Goal: Task Accomplishment & Management: Manage account settings

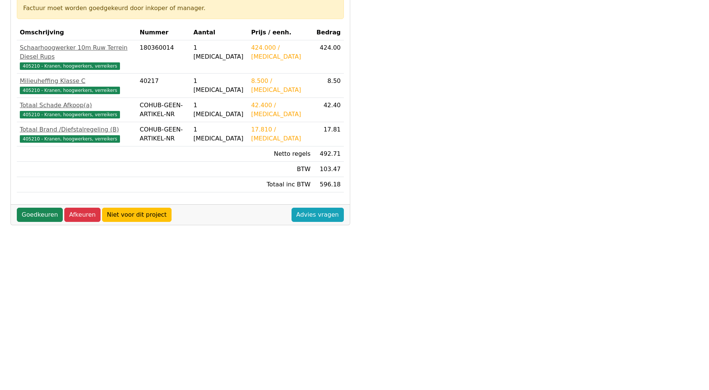
scroll to position [164, 0]
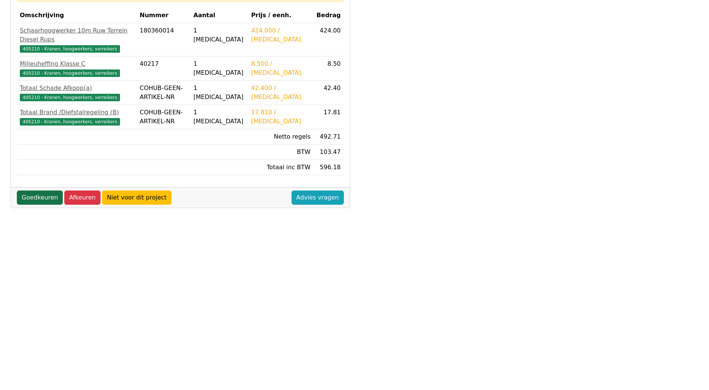
click at [45, 191] on link "Goedkeuren" at bounding box center [40, 198] width 46 height 14
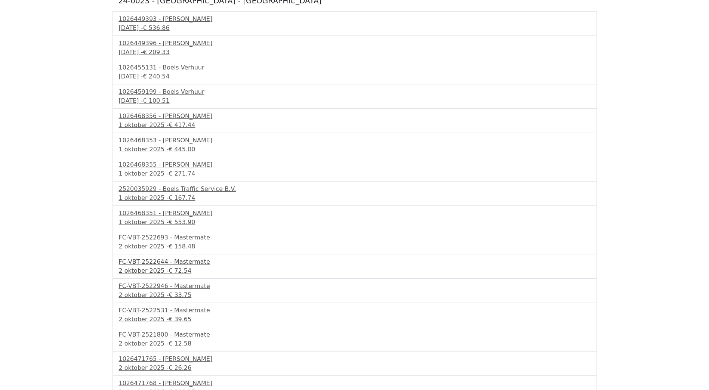
scroll to position [250, 0]
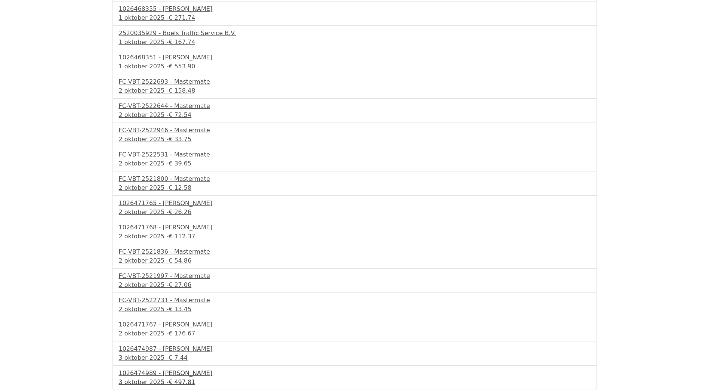
click at [166, 372] on div "1026474989 - Boels Verhuur" at bounding box center [355, 373] width 472 height 9
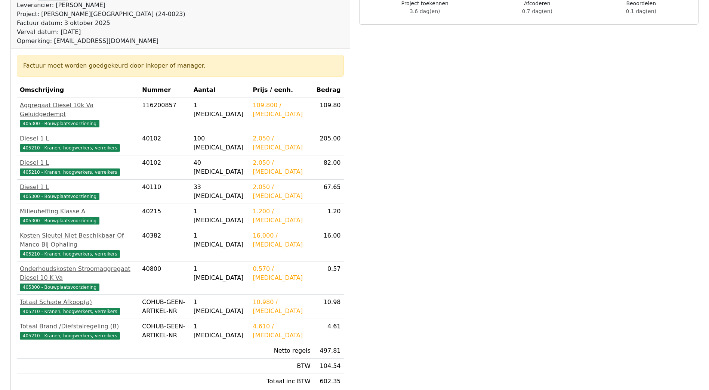
scroll to position [164, 0]
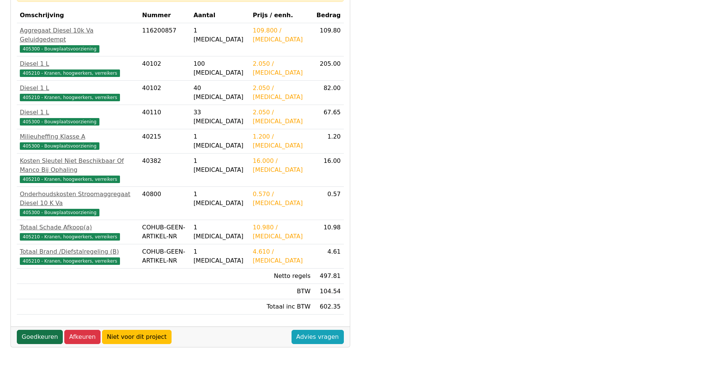
click at [36, 330] on link "Goedkeuren" at bounding box center [40, 337] width 46 height 14
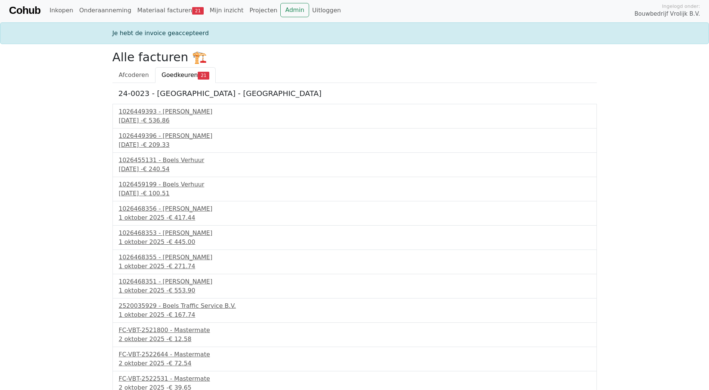
scroll to position [226, 0]
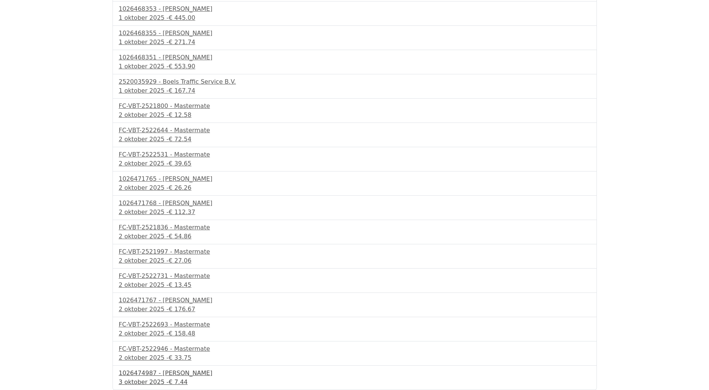
click at [145, 375] on div "1026474987 - [PERSON_NAME]" at bounding box center [355, 373] width 472 height 9
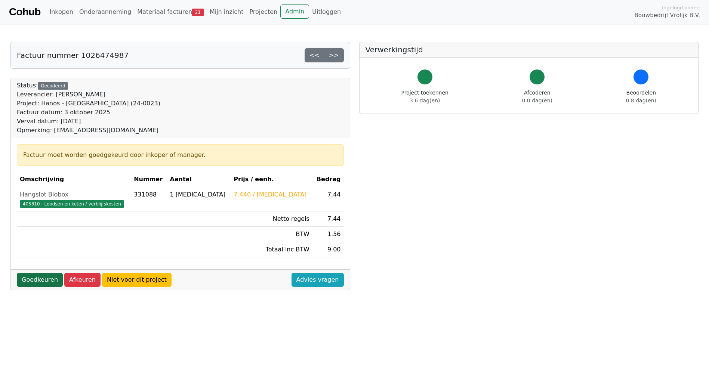
click at [40, 278] on link "Goedkeuren" at bounding box center [40, 280] width 46 height 14
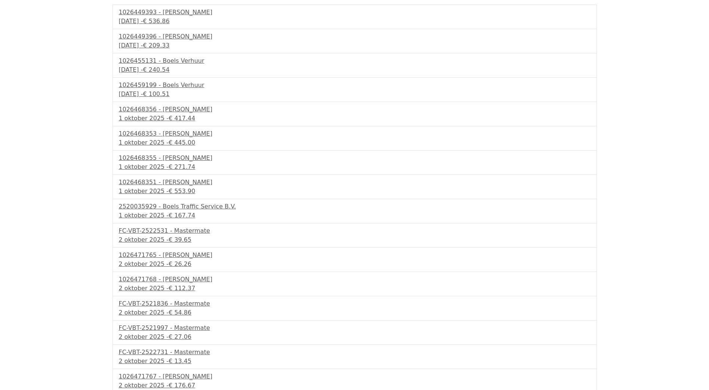
scroll to position [202, 0]
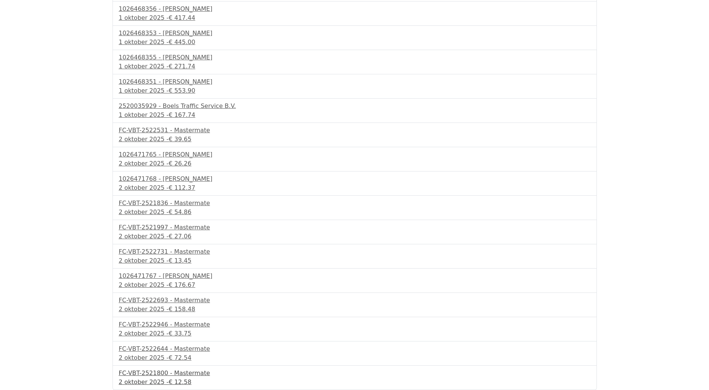
click at [151, 374] on div "FC-VBT-2521800 - Mastermate" at bounding box center [355, 373] width 472 height 9
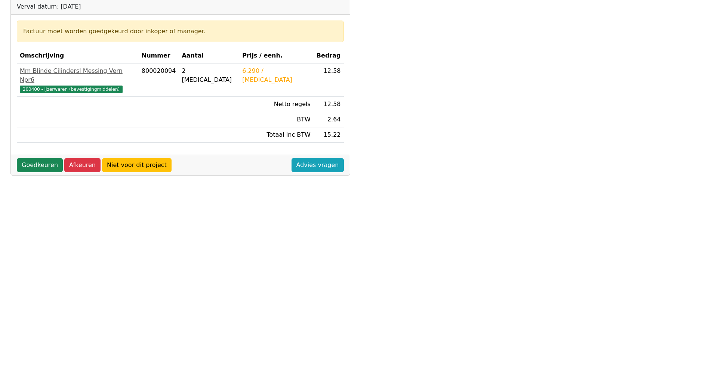
scroll to position [164, 0]
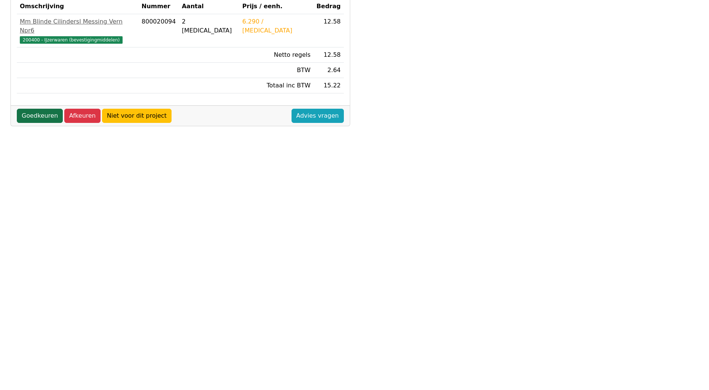
click at [26, 109] on link "Goedkeuren" at bounding box center [40, 116] width 46 height 14
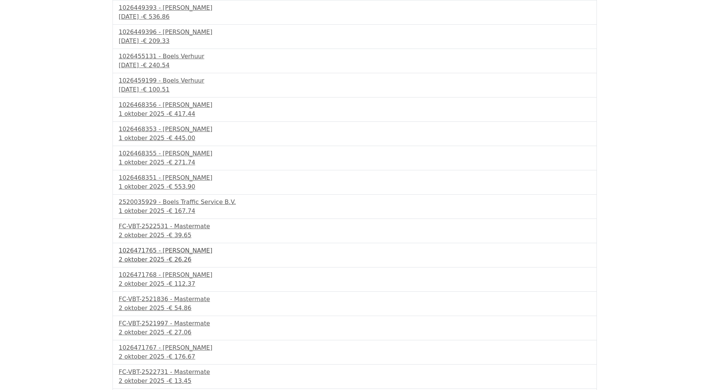
scroll to position [177, 0]
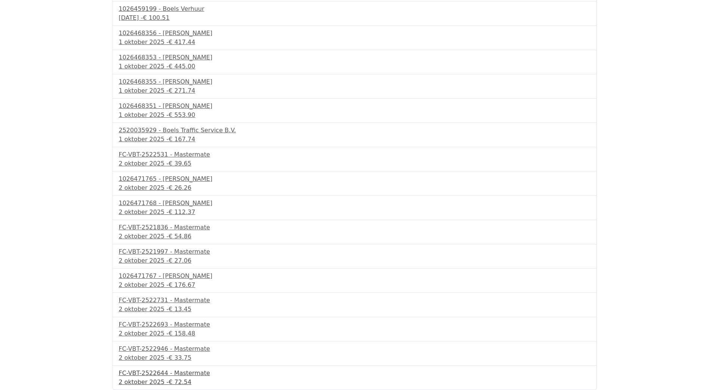
click at [158, 375] on div "FC-VBT-2522644 - Mastermate" at bounding box center [355, 373] width 472 height 9
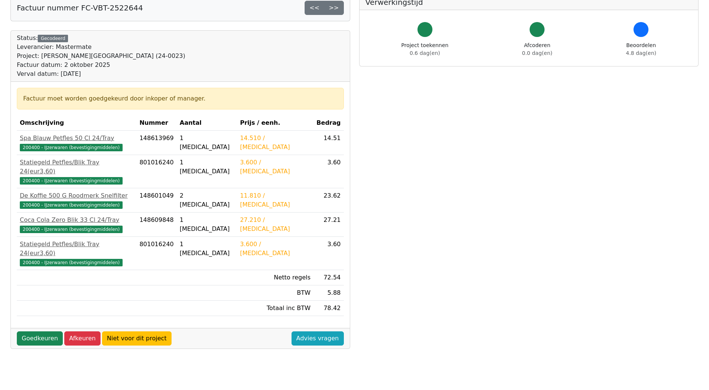
scroll to position [164, 0]
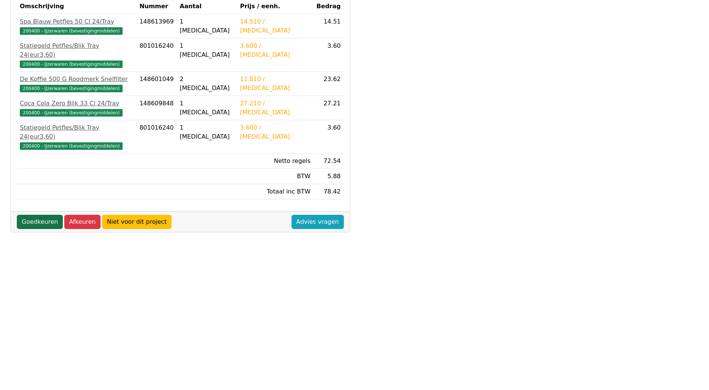
click at [33, 215] on link "Goedkeuren" at bounding box center [40, 222] width 46 height 14
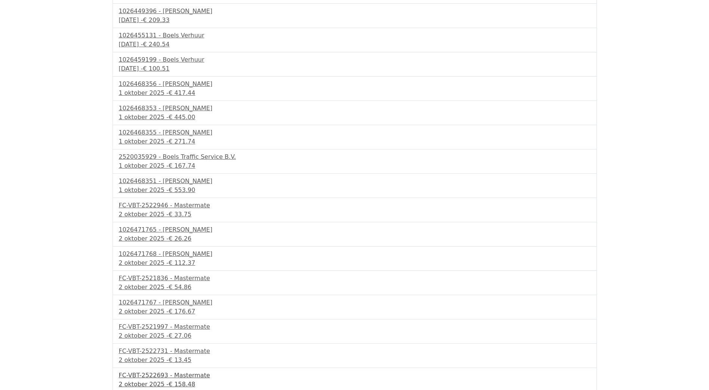
scroll to position [153, 0]
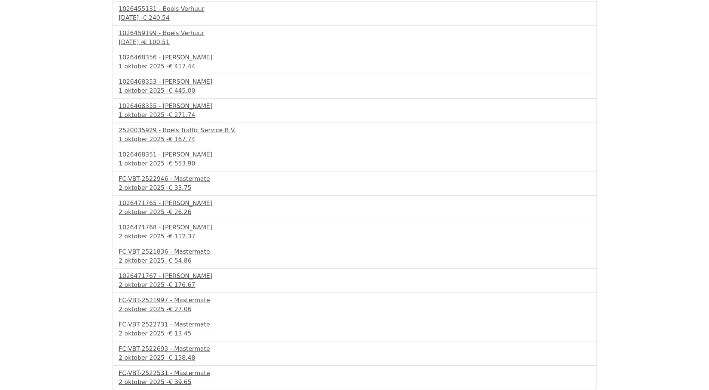
click at [157, 374] on div "FC-VBT-2522531 - Mastermate" at bounding box center [355, 373] width 472 height 9
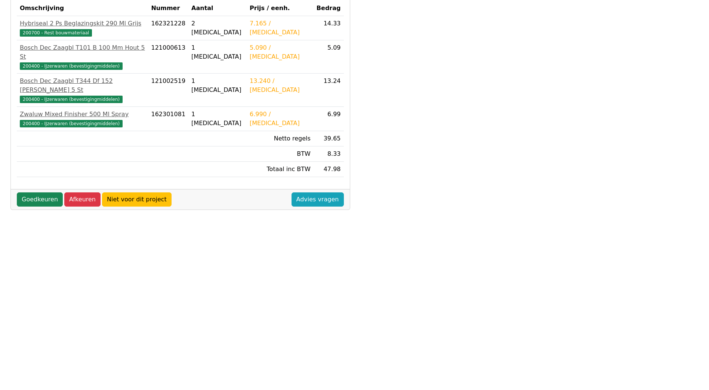
scroll to position [164, 0]
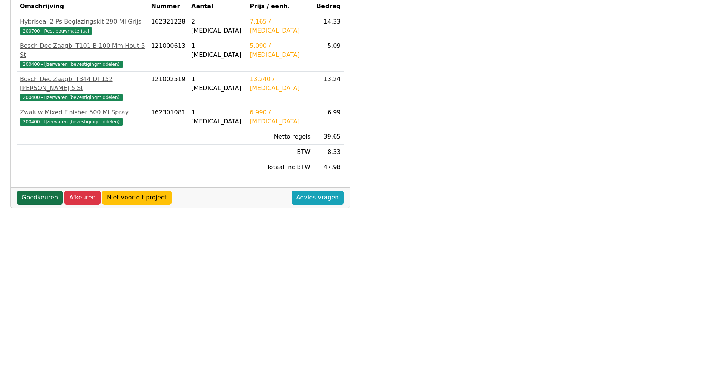
click at [36, 191] on link "Goedkeuren" at bounding box center [40, 198] width 46 height 14
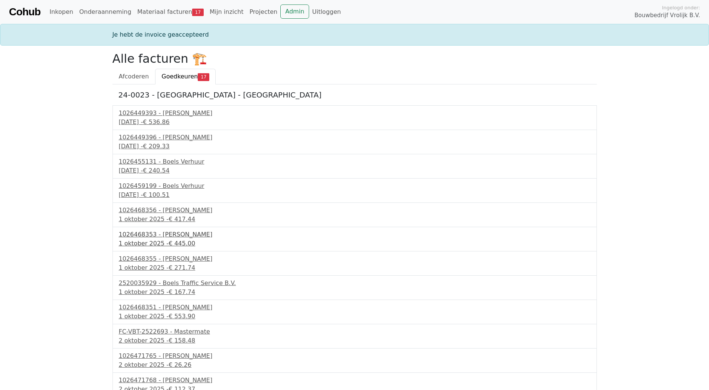
scroll to position [129, 0]
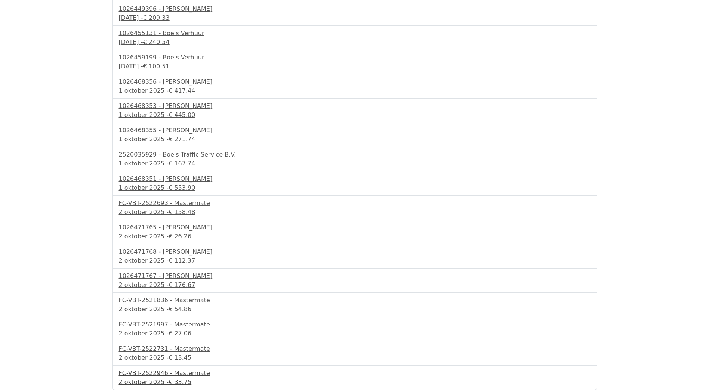
click at [152, 370] on div "FC-VBT-2522946 - Mastermate" at bounding box center [355, 373] width 472 height 9
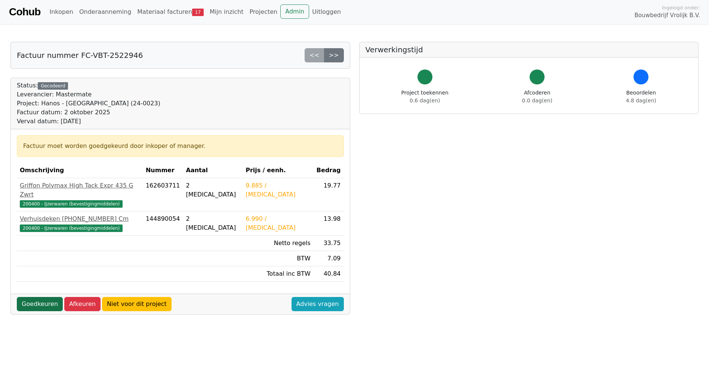
click at [38, 297] on link "Goedkeuren" at bounding box center [40, 304] width 46 height 14
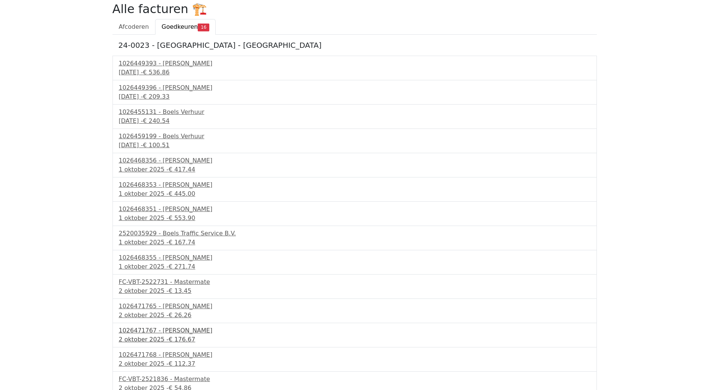
scroll to position [104, 0]
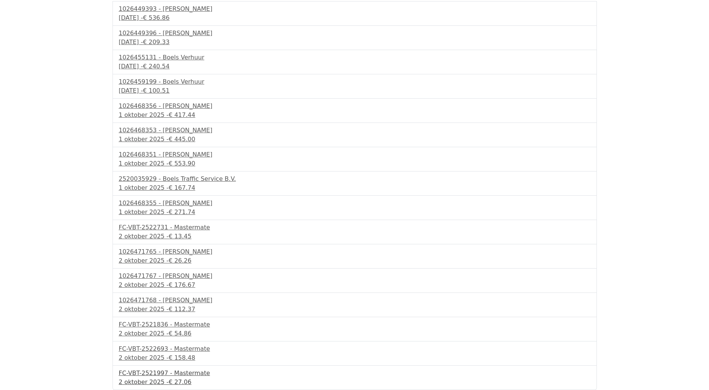
click at [174, 375] on div "FC-VBT-2521997 - Mastermate" at bounding box center [355, 373] width 472 height 9
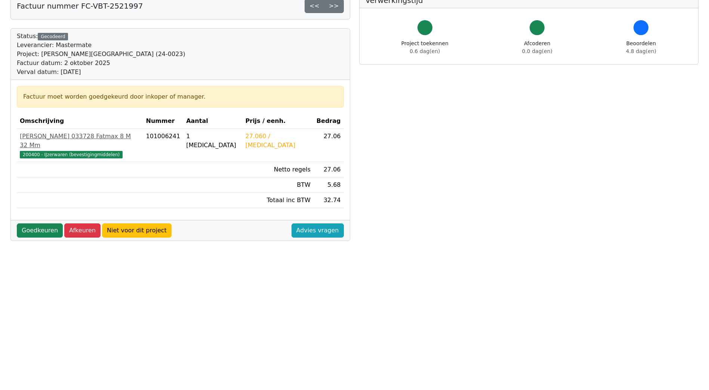
scroll to position [164, 0]
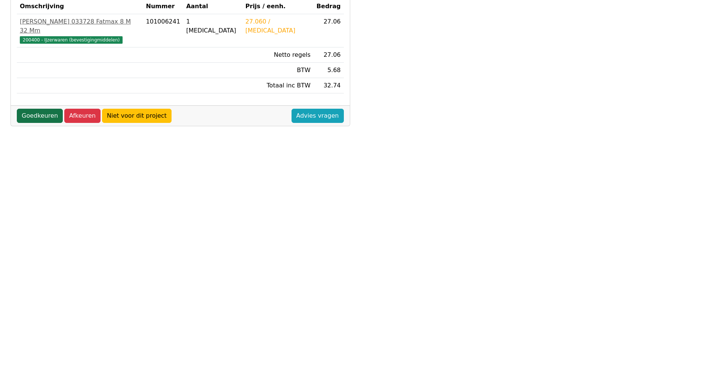
click at [44, 109] on link "Goedkeuren" at bounding box center [40, 116] width 46 height 14
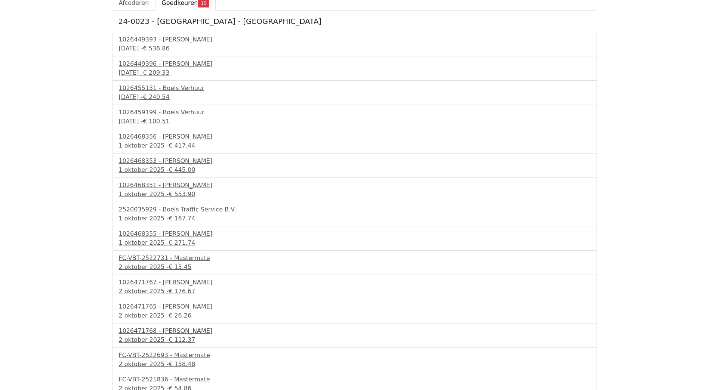
scroll to position [80, 0]
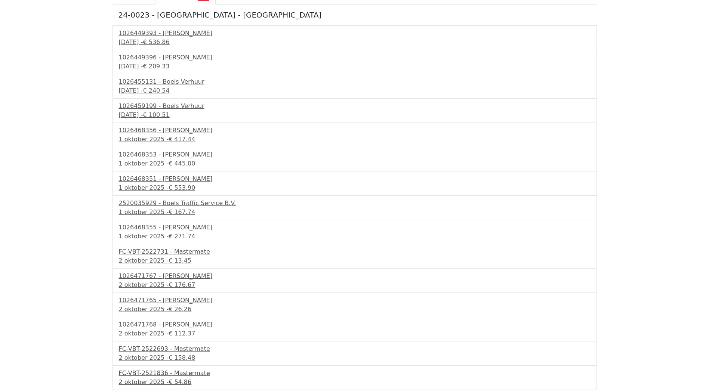
click at [157, 374] on div "FC-VBT-2521836 - Mastermate" at bounding box center [355, 373] width 472 height 9
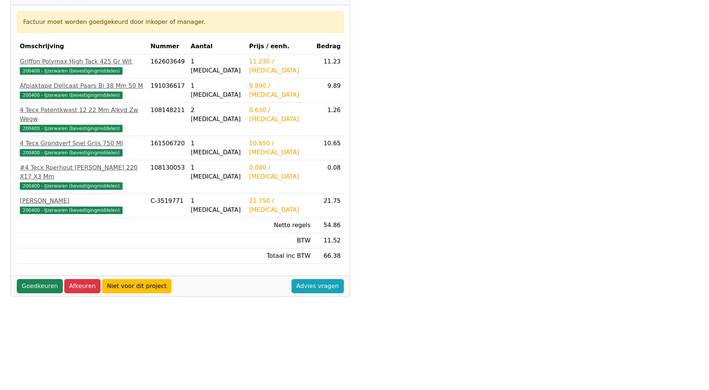
scroll to position [164, 0]
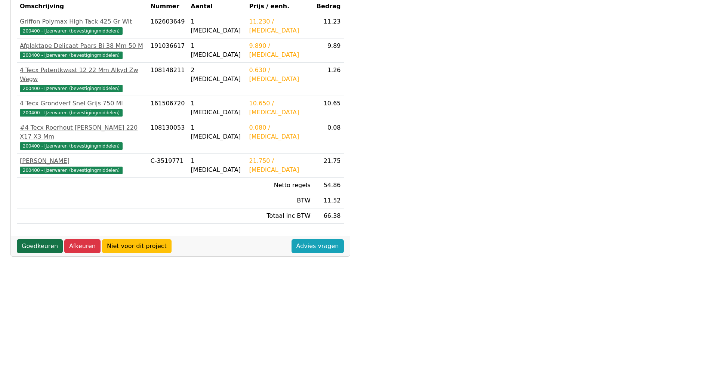
click at [30, 239] on link "Goedkeuren" at bounding box center [40, 246] width 46 height 14
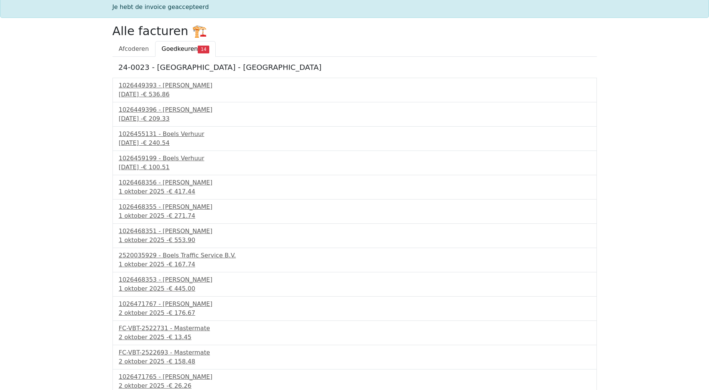
scroll to position [56, 0]
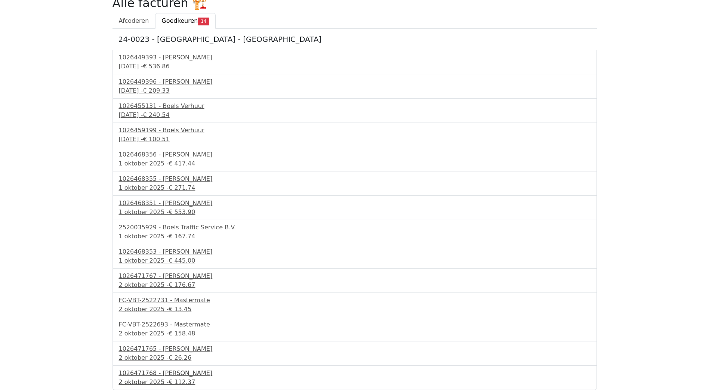
click at [162, 374] on div "1026471768 - [PERSON_NAME]" at bounding box center [355, 373] width 472 height 9
